Goal: Task Accomplishment & Management: Use online tool/utility

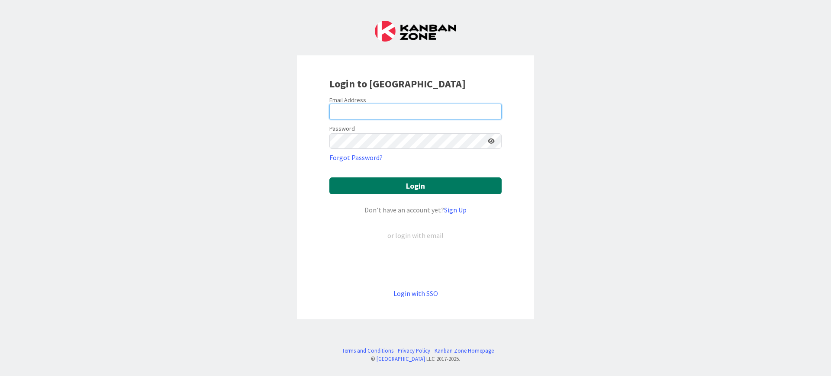
type input "[PERSON_NAME][EMAIL_ADDRESS][PERSON_NAME][DOMAIN_NAME]"
click at [413, 189] on button "Login" at bounding box center [415, 185] width 172 height 17
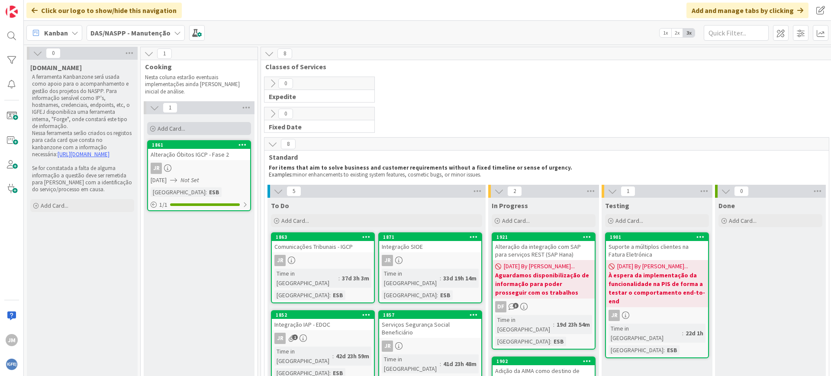
click at [178, 132] on span "Add Card..." at bounding box center [172, 129] width 28 height 8
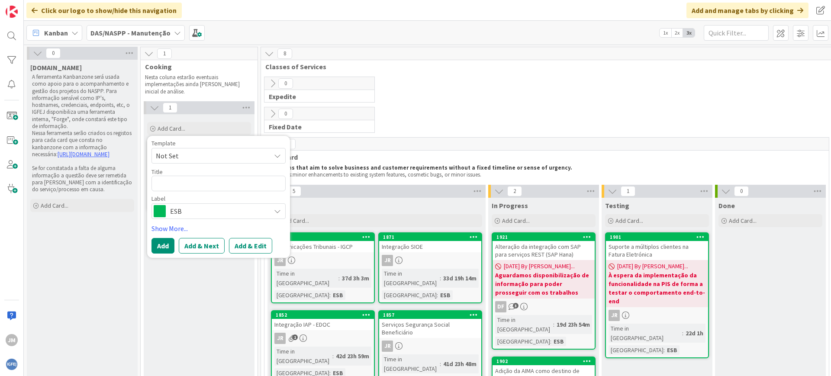
type textarea "x"
type textarea "[URL][DOMAIN_NAME]"
paste textarea "Integração OSAE - E-Leilões"
type textarea "x"
type textarea "Integração OSAE - E-Leilões"
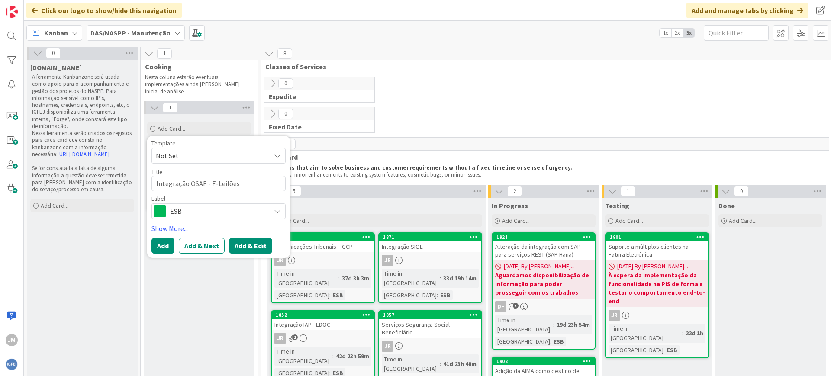
click at [252, 242] on button "Add & Edit" at bounding box center [250, 246] width 43 height 16
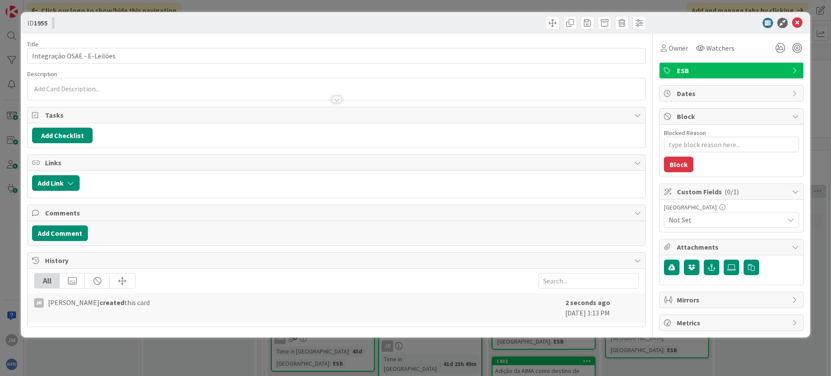
click at [162, 87] on div at bounding box center [337, 89] width 618 height 22
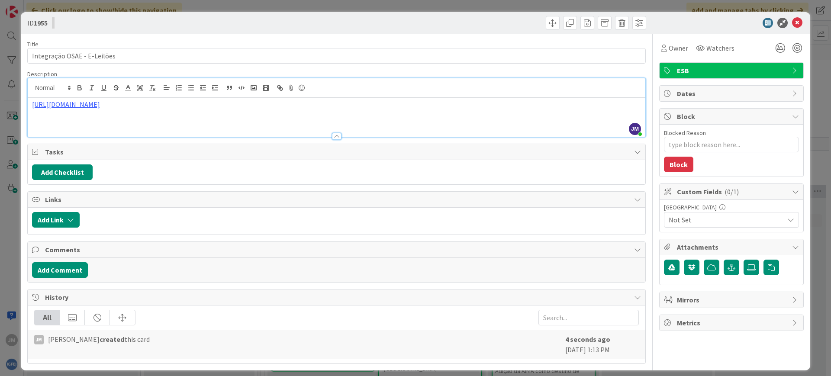
click at [684, 219] on span "Not Set" at bounding box center [724, 220] width 111 height 12
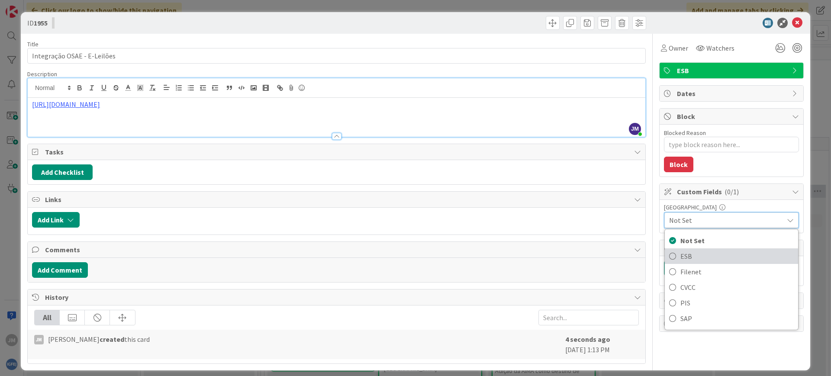
drag, startPoint x: 690, startPoint y: 261, endPoint x: 683, endPoint y: 261, distance: 6.5
click at [690, 261] on span "ESB" at bounding box center [736, 256] width 113 height 13
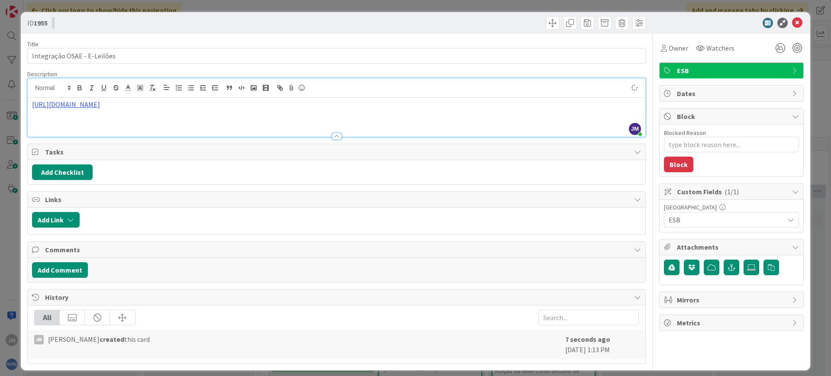
type textarea "x"
click at [792, 22] on icon at bounding box center [797, 23] width 10 height 10
